Goal: Communication & Community: Participate in discussion

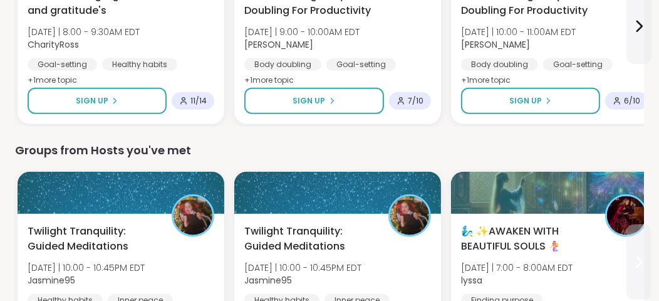
scroll to position [752, 0]
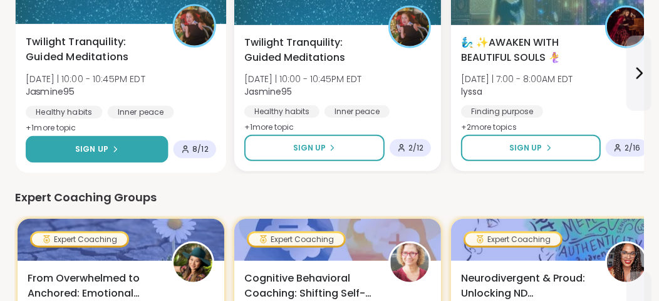
click at [141, 156] on button "Sign Up" at bounding box center [97, 149] width 142 height 27
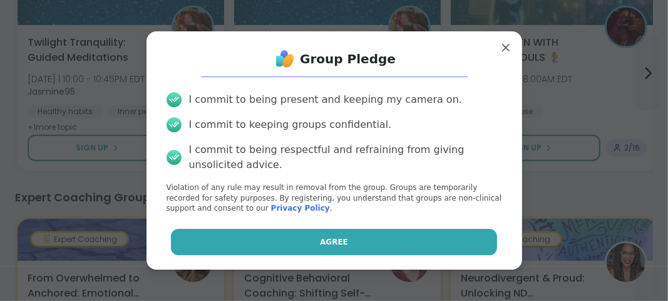
click at [244, 232] on button "Agree" at bounding box center [334, 242] width 326 height 26
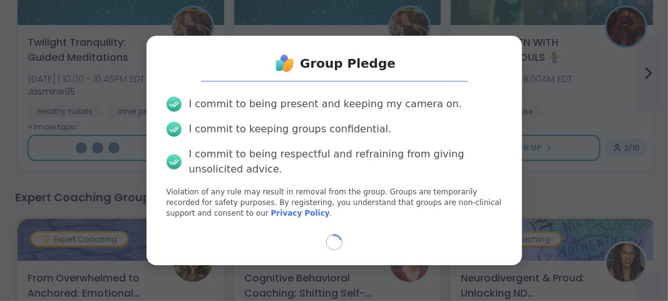
select select "**"
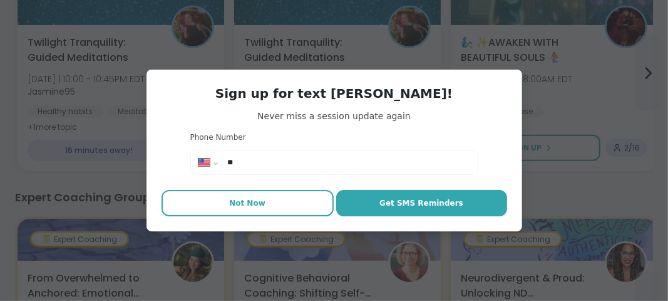
click at [273, 210] on button "Not Now" at bounding box center [248, 203] width 172 height 26
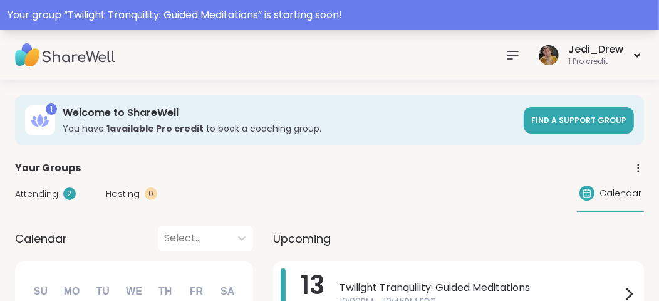
click at [326, 6] on div "Your group “ Twilight Tranquility: Guided Meditations ” is starting soon!" at bounding box center [329, 15] width 659 height 30
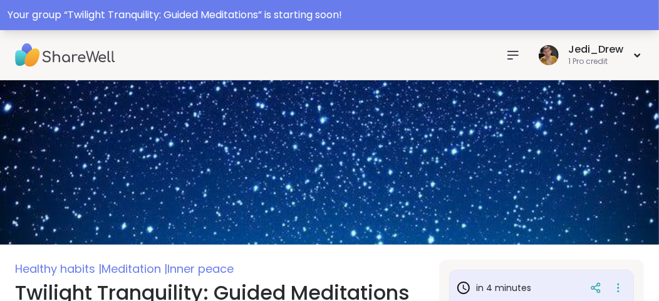
scroll to position [188, 0]
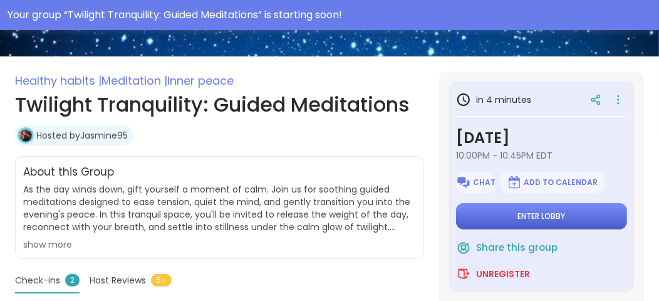
click at [591, 209] on button "Enter lobby" at bounding box center [541, 216] width 171 height 26
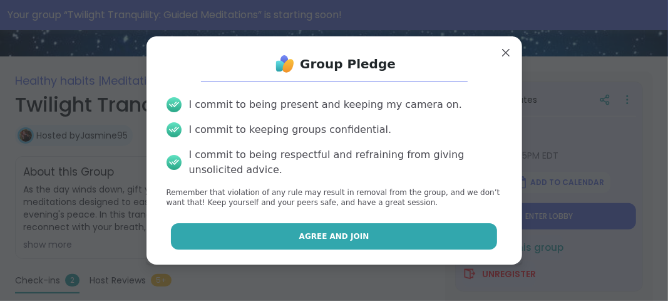
click at [411, 238] on button "Agree and Join" at bounding box center [334, 236] width 326 height 26
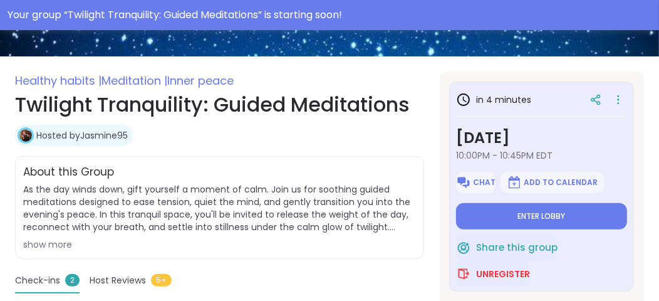
type textarea "*"
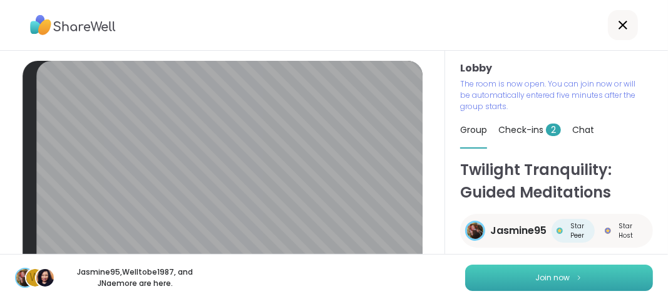
click at [577, 275] on button "Join now" at bounding box center [559, 277] width 188 height 26
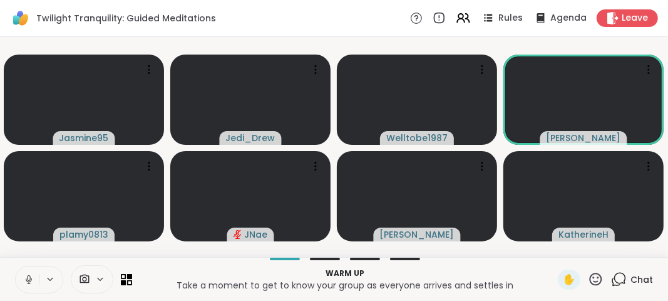
click at [27, 279] on icon at bounding box center [28, 278] width 3 height 6
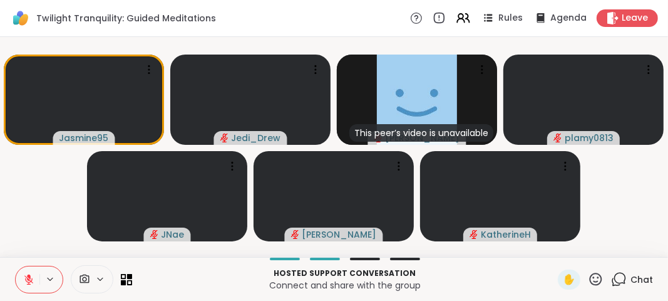
click at [39, 283] on button at bounding box center [50, 279] width 23 height 11
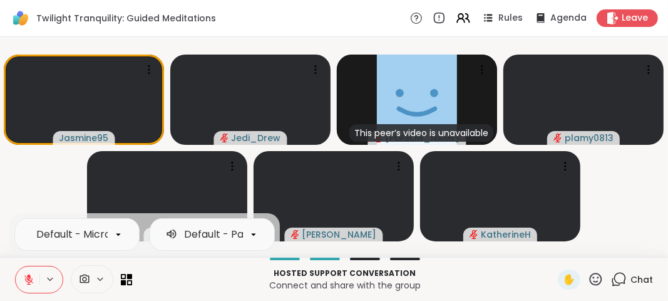
click at [39, 283] on button at bounding box center [50, 279] width 23 height 11
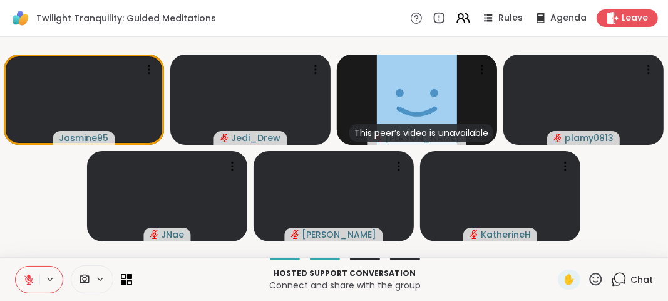
click at [39, 283] on button at bounding box center [50, 279] width 23 height 11
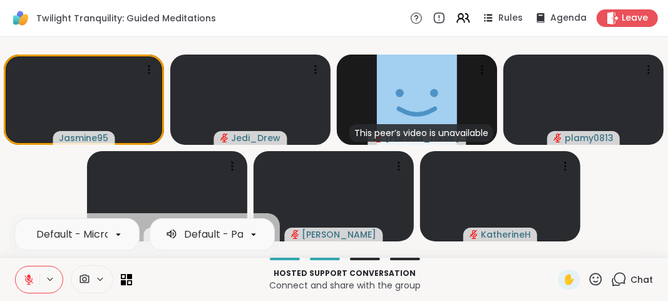
click at [28, 285] on button at bounding box center [28, 279] width 24 height 26
click at [28, 285] on button at bounding box center [27, 279] width 26 height 26
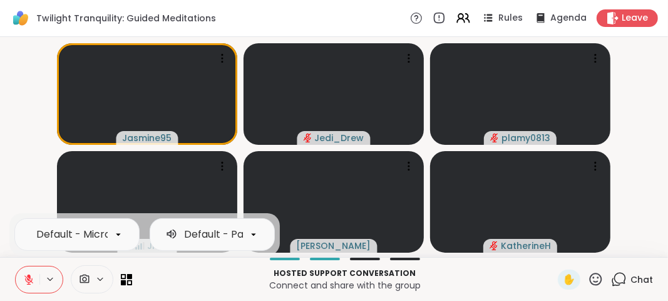
click at [37, 289] on button at bounding box center [28, 279] width 24 height 26
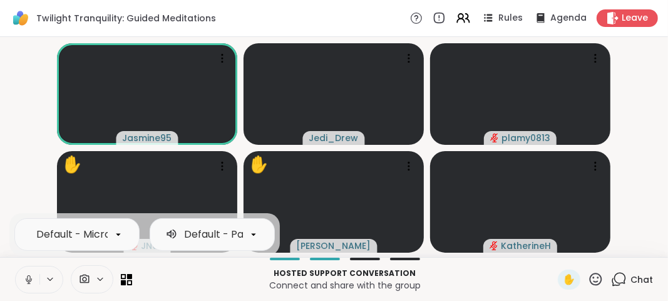
click at [37, 289] on button at bounding box center [28, 279] width 24 height 26
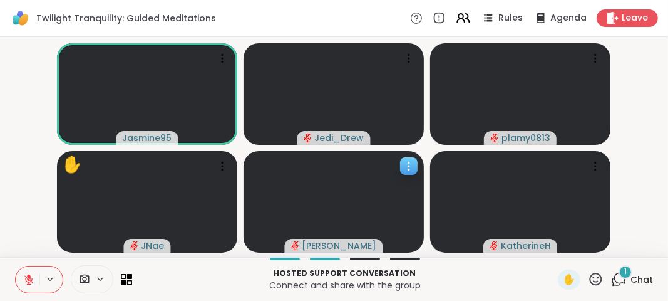
click at [416, 201] on video at bounding box center [334, 201] width 180 height 101
click at [248, 272] on p "Hosted support conversation" at bounding box center [345, 272] width 411 height 11
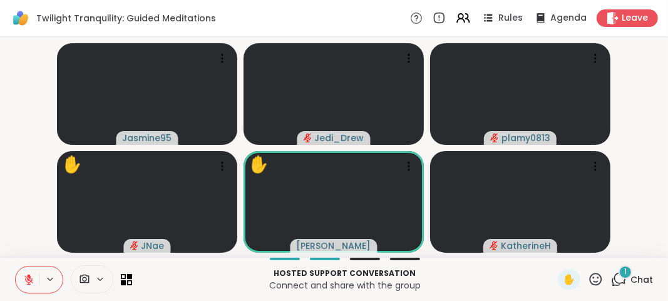
click at [34, 288] on button at bounding box center [28, 279] width 24 height 26
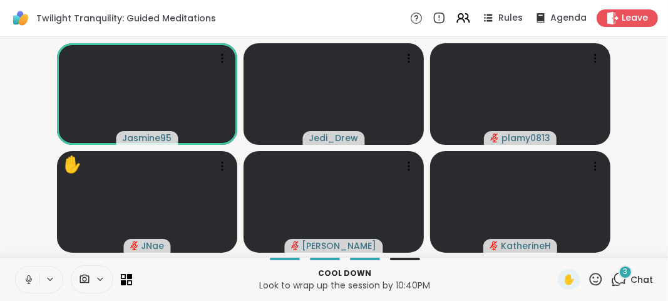
click at [34, 285] on button at bounding box center [28, 279] width 24 height 26
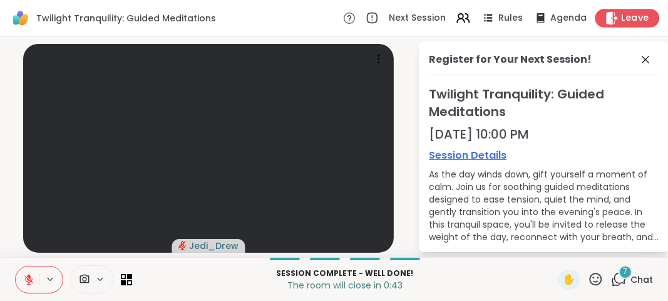
click at [637, 25] on div "Leave" at bounding box center [628, 18] width 65 height 18
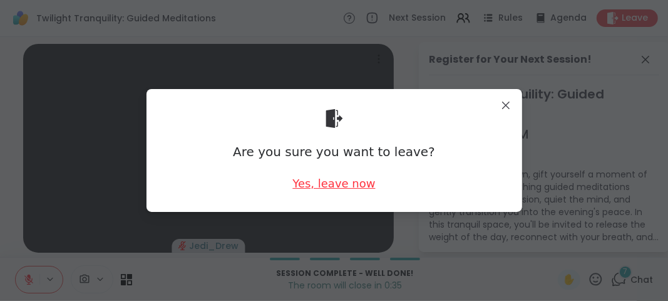
click at [352, 180] on div "Yes, leave now" at bounding box center [333, 183] width 83 height 16
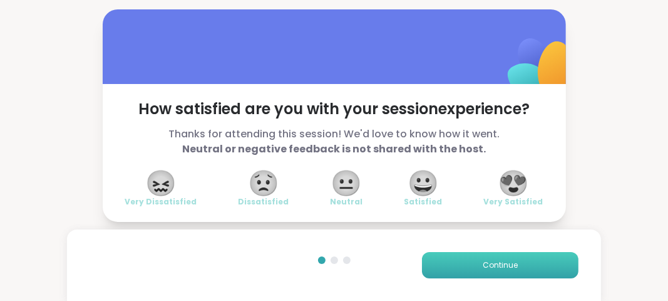
click at [523, 274] on button "Continue" at bounding box center [500, 265] width 157 height 26
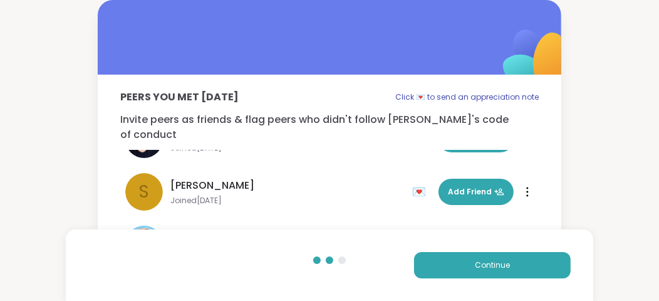
scroll to position [154, 0]
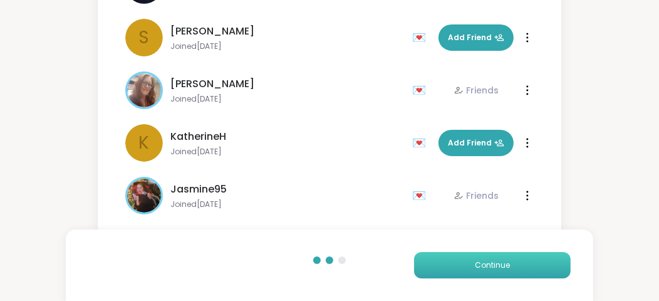
click at [467, 252] on button "Continue" at bounding box center [492, 265] width 157 height 26
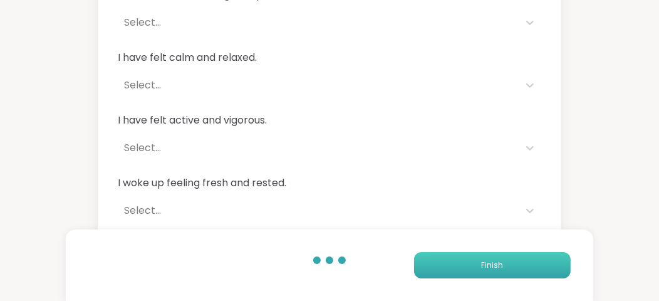
click at [467, 252] on button "Finish" at bounding box center [492, 265] width 157 height 26
